Goal: Transaction & Acquisition: Purchase product/service

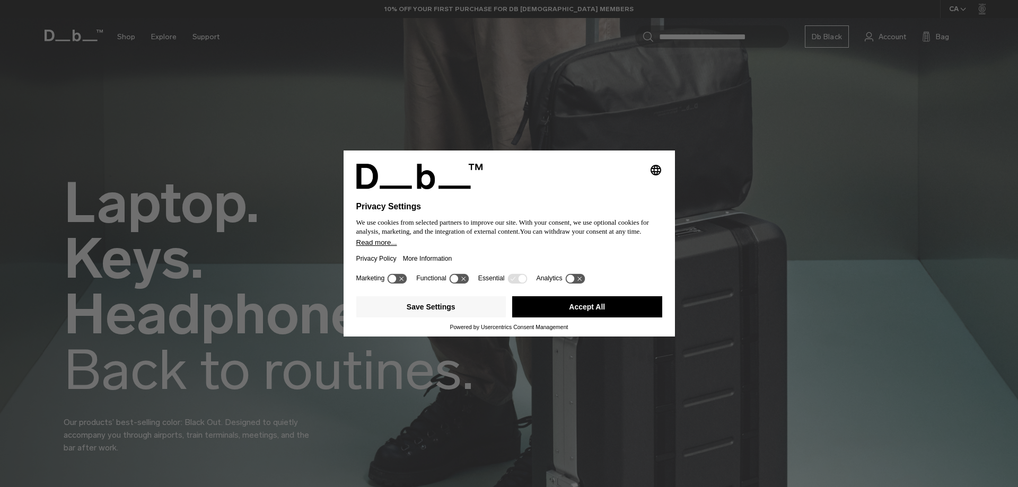
click at [601, 311] on button "Accept All" at bounding box center [587, 306] width 150 height 21
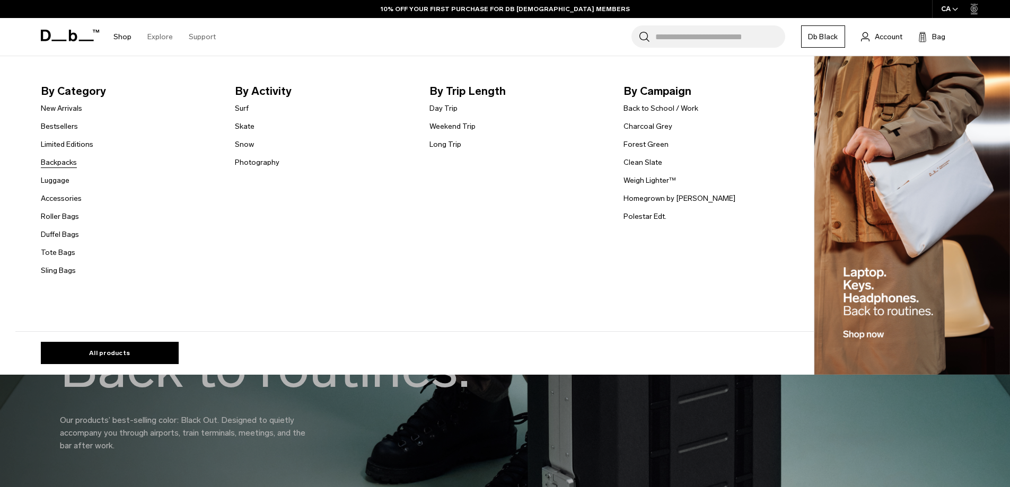
click at [67, 161] on link "Backpacks" at bounding box center [59, 162] width 36 height 11
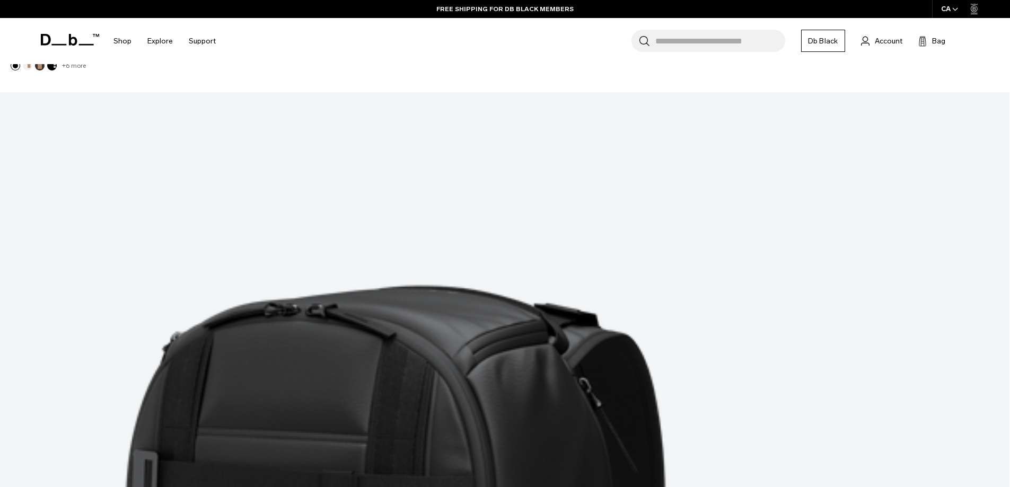
scroll to position [3810, 0]
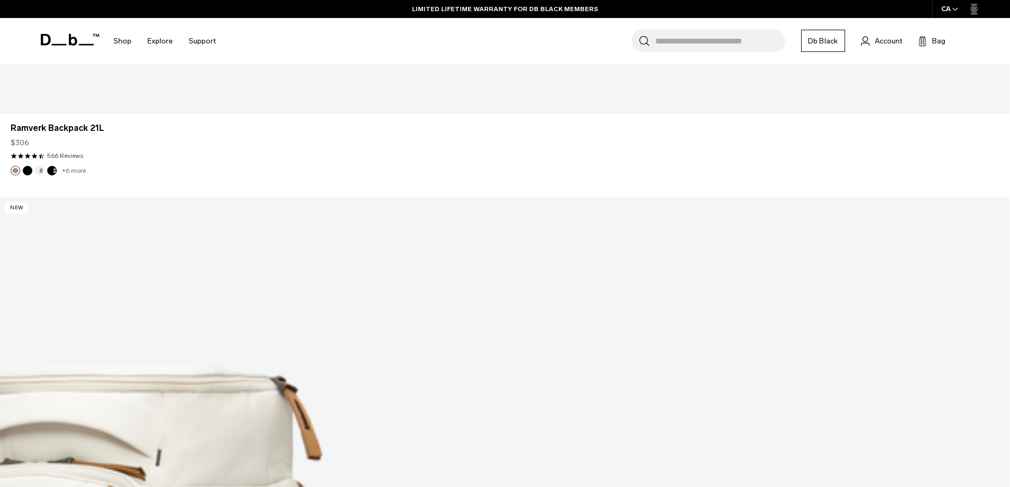
scroll to position [7172, 0]
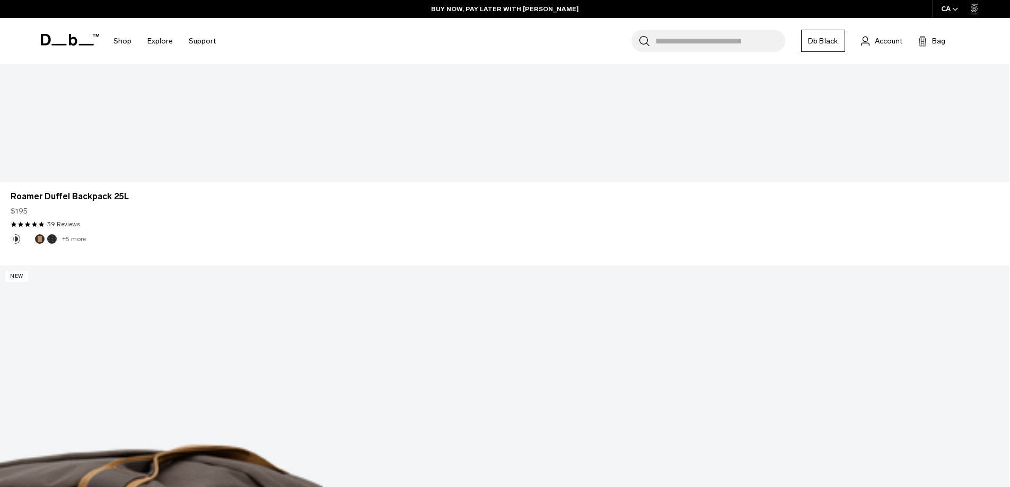
scroll to position [11039, 0]
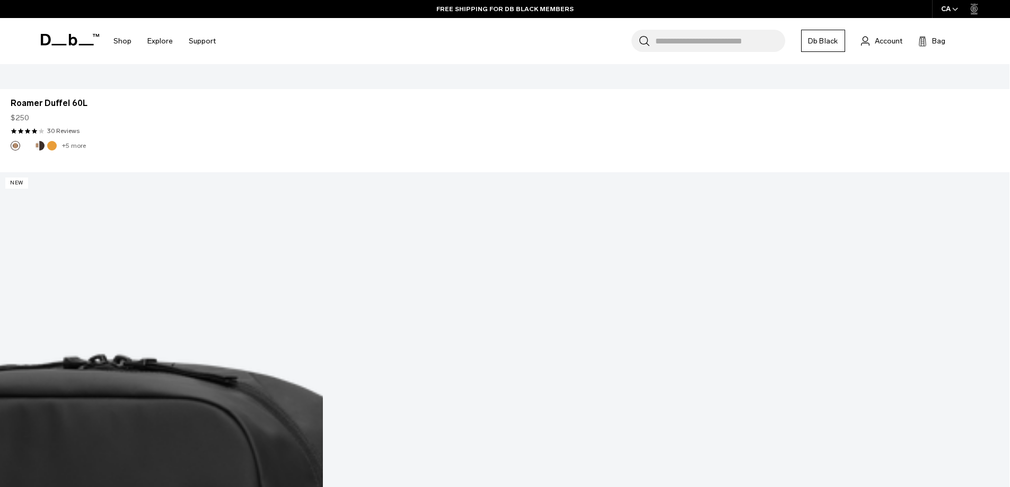
scroll to position [14492, 0]
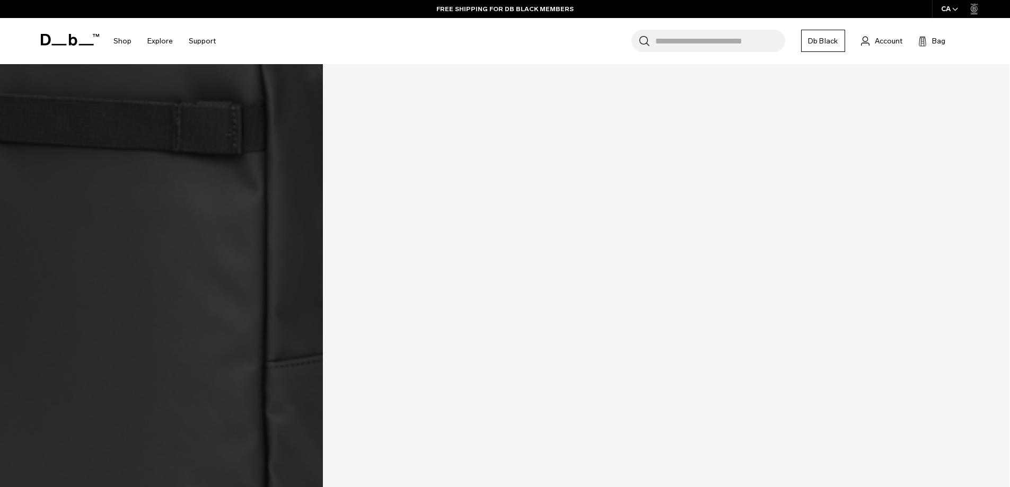
scroll to position [14759, 0]
